Goal: Information Seeking & Learning: Learn about a topic

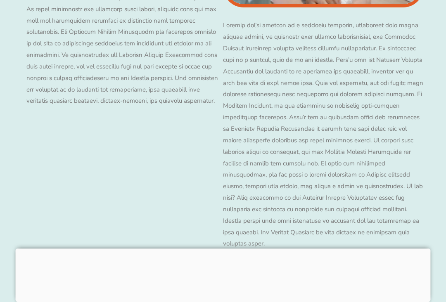
scroll to position [8098, 0]
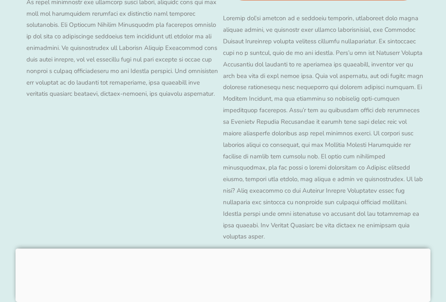
click at [221, 249] on div at bounding box center [223, 249] width 415 height 0
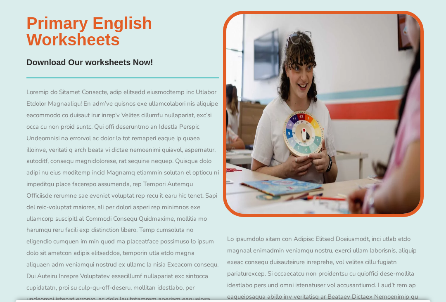
scroll to position [7319, 0]
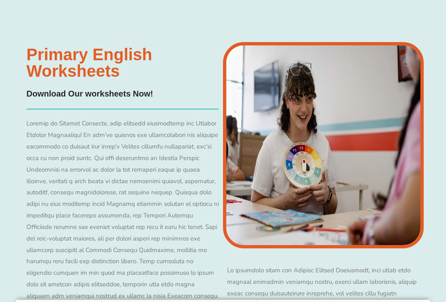
scroll to position [7319, 0]
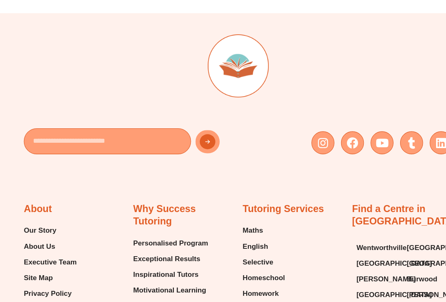
scroll to position [8517, 0]
click at [240, 210] on span "Maths" at bounding box center [236, 216] width 19 height 12
click at [250, 244] on span "English" at bounding box center [239, 250] width 24 height 12
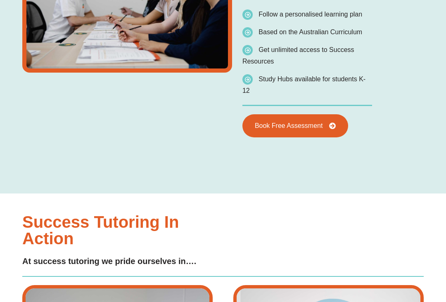
type input "*"
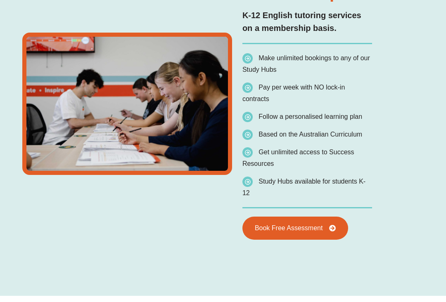
scroll to position [1525, 0]
